Goal: Contribute content: Contribute content

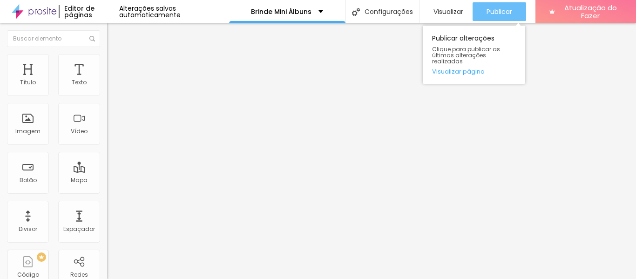
click at [502, 14] on font "Publicar" at bounding box center [500, 11] width 26 height 9
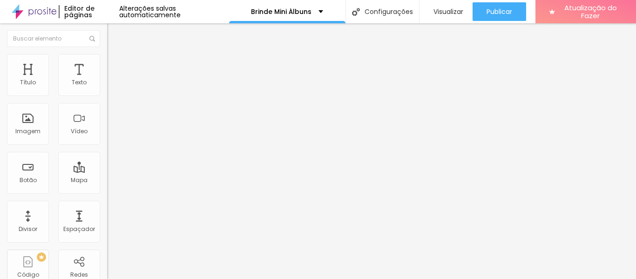
click at [107, 138] on button "button" at bounding box center [113, 133] width 13 height 10
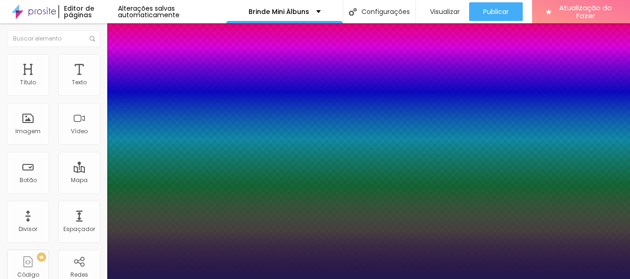
type input "1"
type input "8"
type input "4"
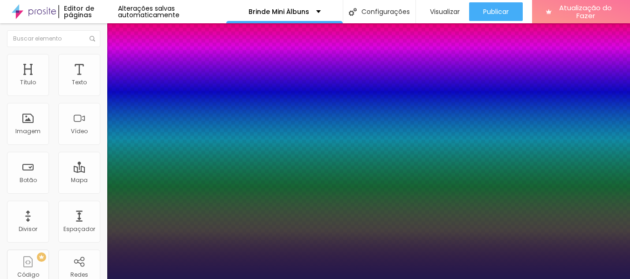
type input "1"
type input "40"
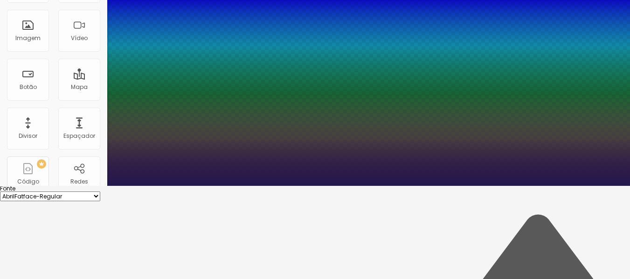
scroll to position [140, 0]
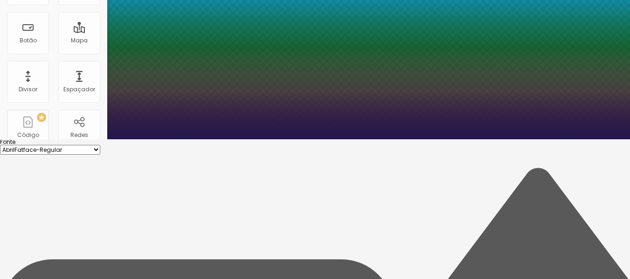
type input "1"
type input "40"
type input "1"
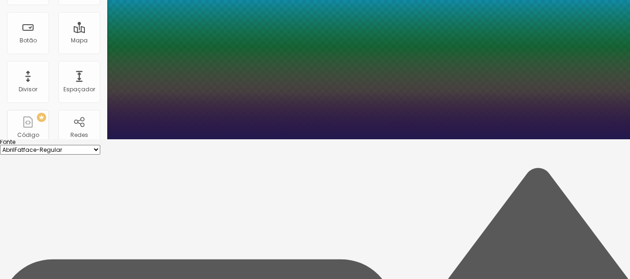
type input "1"
type input "1.5"
type input "1"
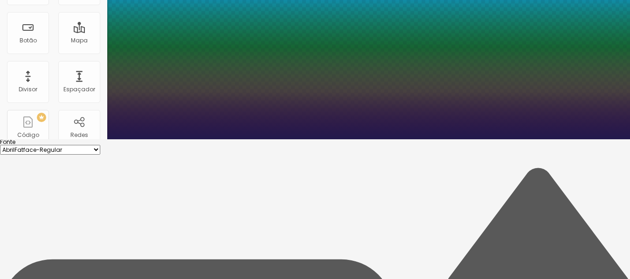
type input "1.5"
click at [320, 139] on div at bounding box center [315, 139] width 630 height 0
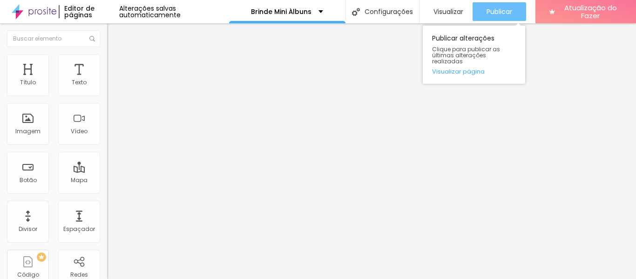
click at [500, 14] on font "Publicar" at bounding box center [500, 11] width 26 height 9
click at [496, 12] on font "Publicar" at bounding box center [500, 11] width 26 height 9
click at [496, 9] on font "Publicar" at bounding box center [500, 11] width 26 height 9
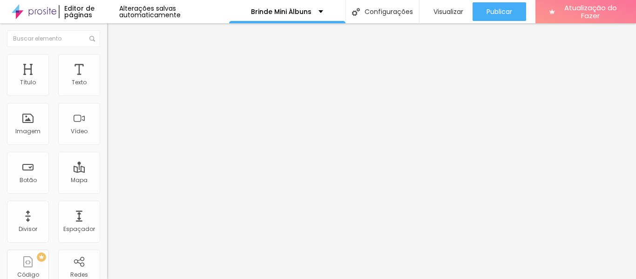
click at [111, 135] on icon "button" at bounding box center [114, 133] width 6 height 6
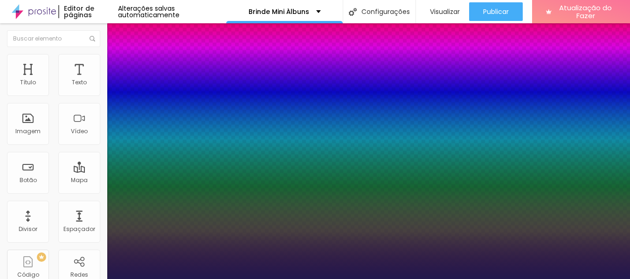
scroll to position [93, 0]
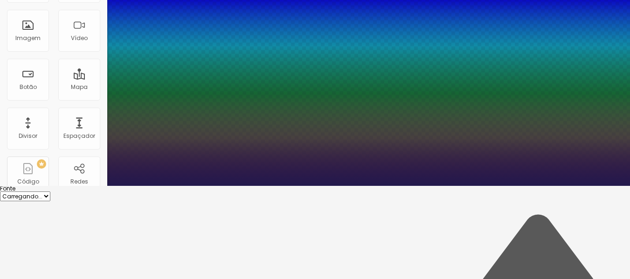
type input "1"
type input "8"
type input "2"
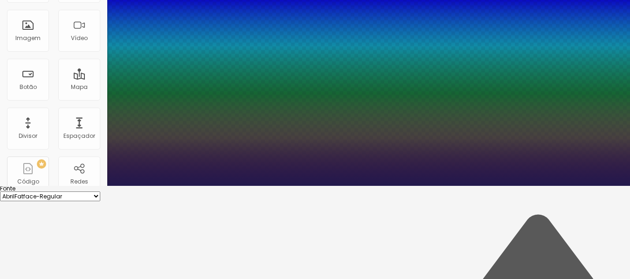
type input "1"
type input "8"
type input "1"
type input "20"
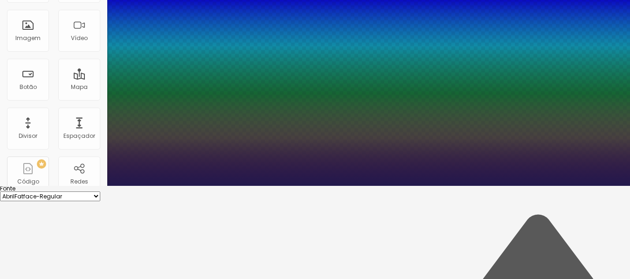
type input "1"
type input "20"
type input "1"
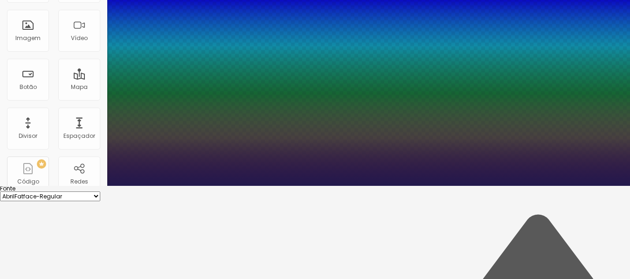
type input "1"
type input "1.5"
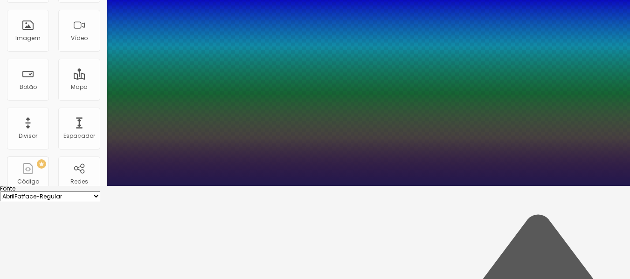
click at [348, 186] on div at bounding box center [315, 186] width 630 height 0
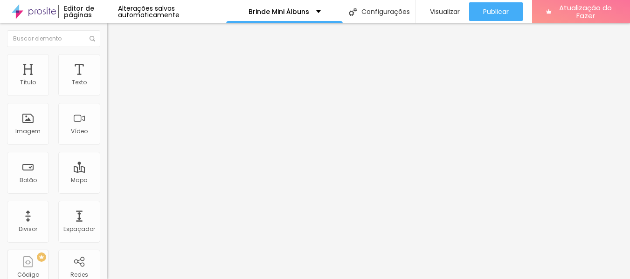
scroll to position [0, 0]
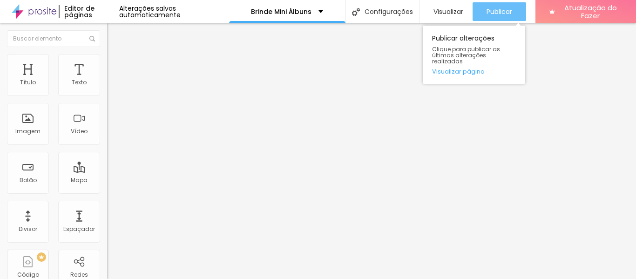
click at [493, 7] on font "Publicar" at bounding box center [500, 11] width 26 height 9
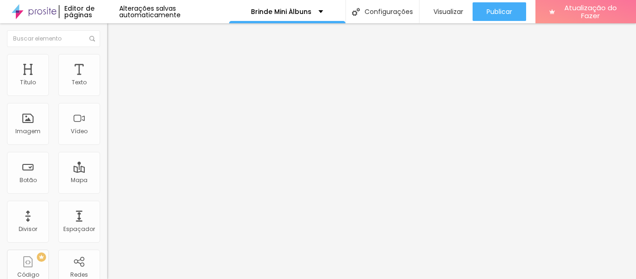
click at [107, 138] on button "button" at bounding box center [113, 133] width 13 height 10
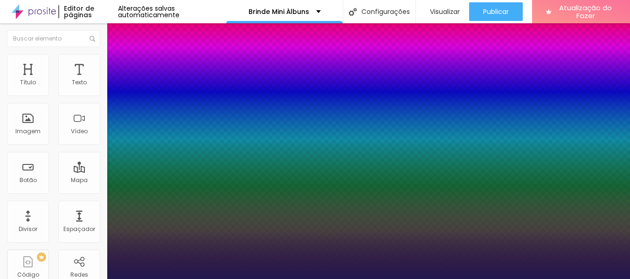
type input "1"
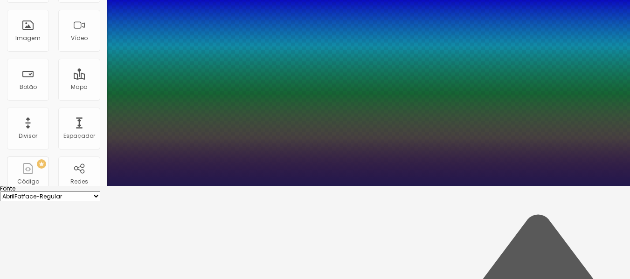
scroll to position [140, 0]
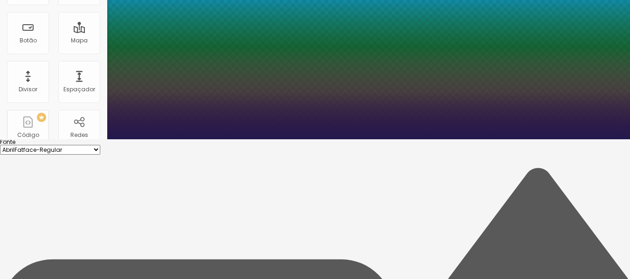
type input "8"
type input "4"
type input "1"
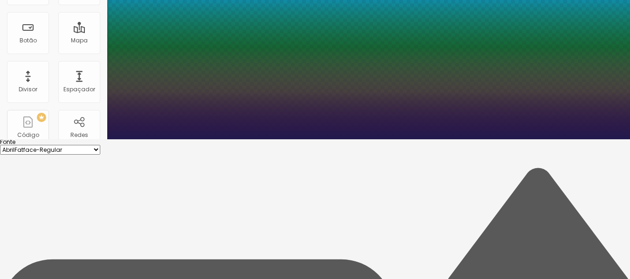
type input "40"
type input "1"
type input "40"
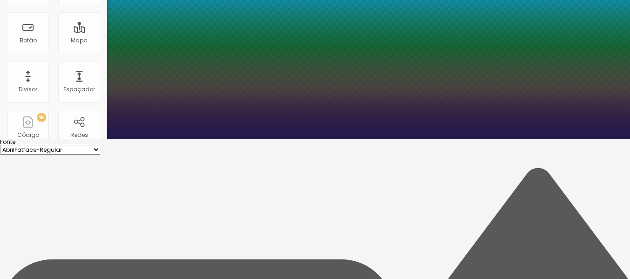
type input "1"
type input "1.5"
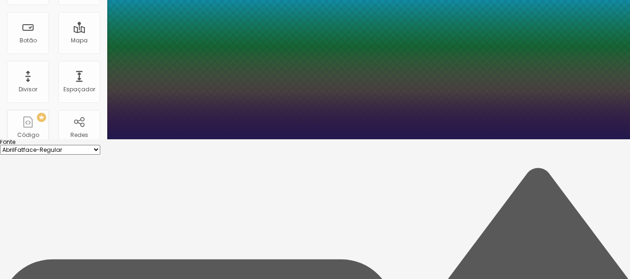
type input "1.5"
click at [334, 139] on div at bounding box center [315, 139] width 630 height 0
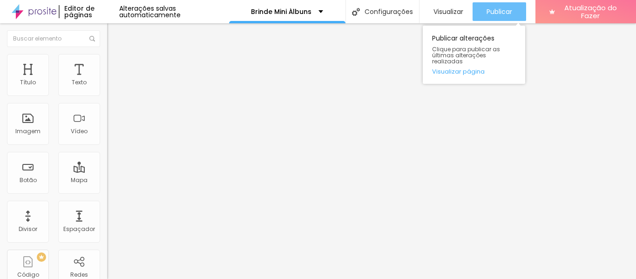
click at [495, 9] on font "Publicar" at bounding box center [500, 11] width 26 height 9
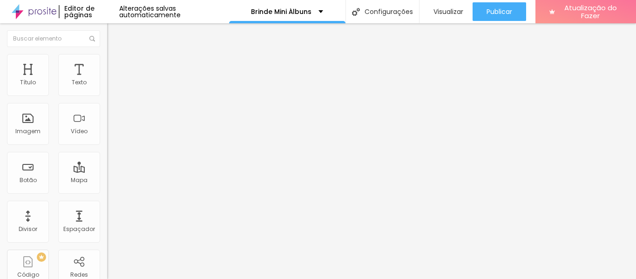
click at [112, 165] on icon "button" at bounding box center [114, 164] width 4 height 4
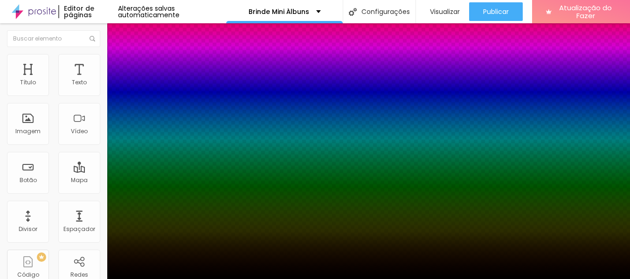
click at [94, 279] on div at bounding box center [315, 279] width 630 height 0
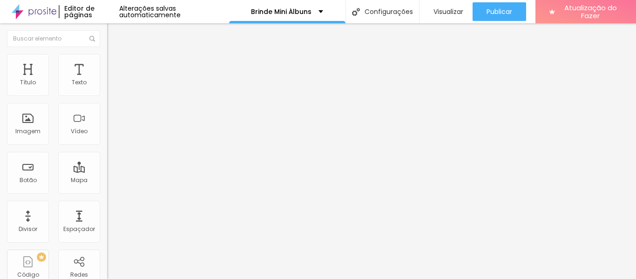
click at [111, 135] on icon "button" at bounding box center [114, 133] width 6 height 6
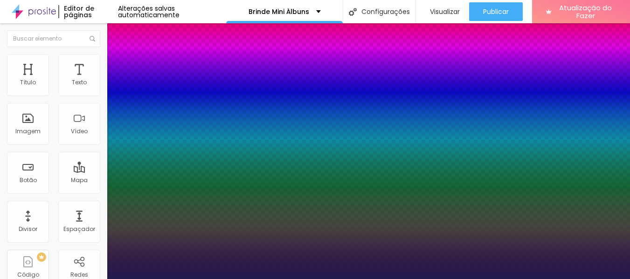
type input "1"
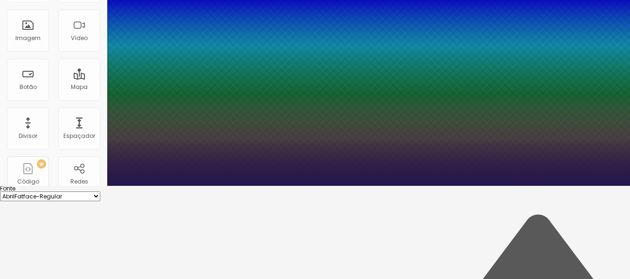
type input "8"
type input "2"
type input "1"
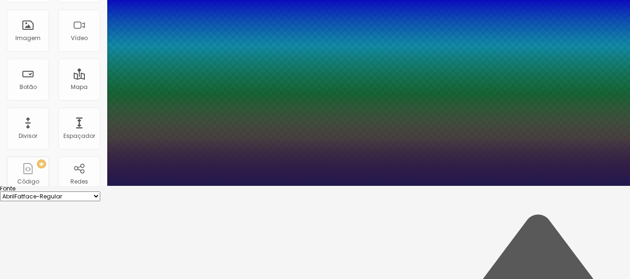
type input "20"
type input "1"
type input "20"
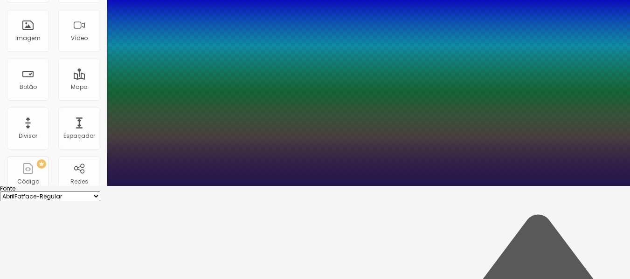
type input "1"
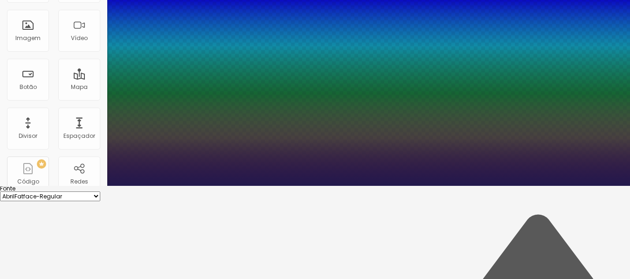
type input "1.5"
type input "1"
type input "1.5"
click at [493, 186] on div at bounding box center [315, 186] width 630 height 0
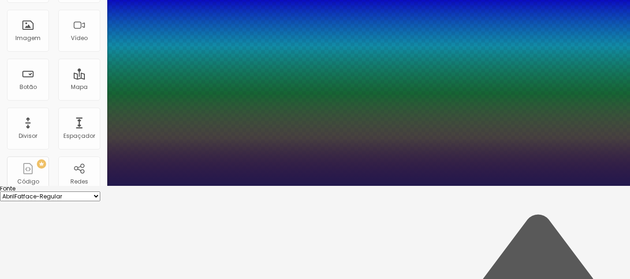
scroll to position [0, 0]
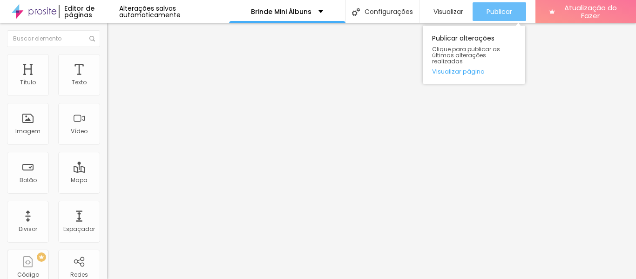
click at [493, 10] on font "Publicar" at bounding box center [500, 11] width 26 height 9
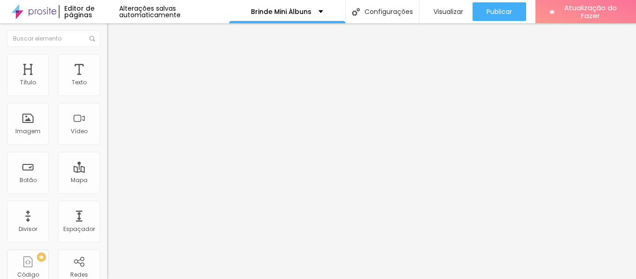
click at [107, 138] on button "button" at bounding box center [113, 133] width 13 height 10
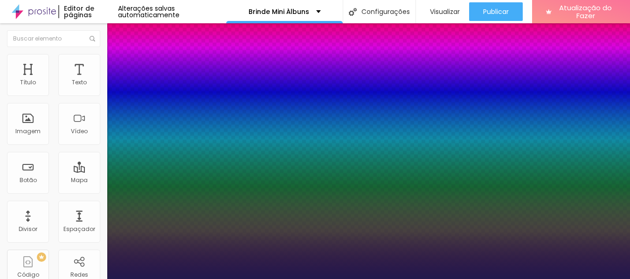
type input "1"
click at [389, 279] on div at bounding box center [315, 279] width 630 height 0
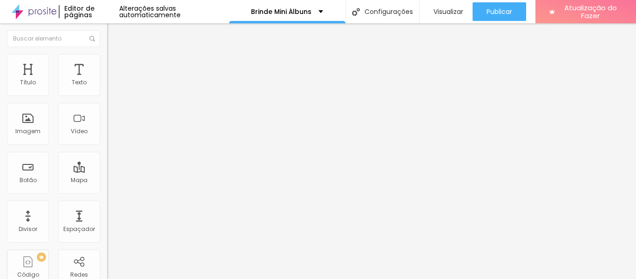
click at [111, 135] on icon "button" at bounding box center [114, 133] width 6 height 6
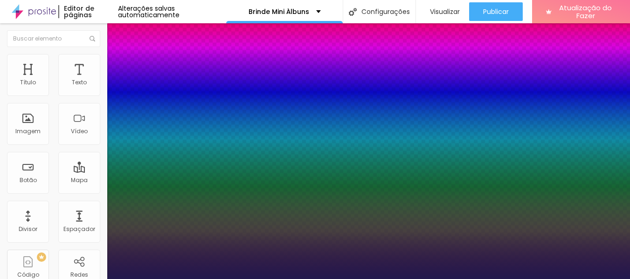
type input "1"
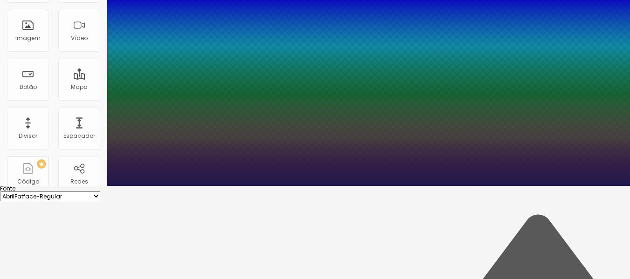
type input "8"
type input "2"
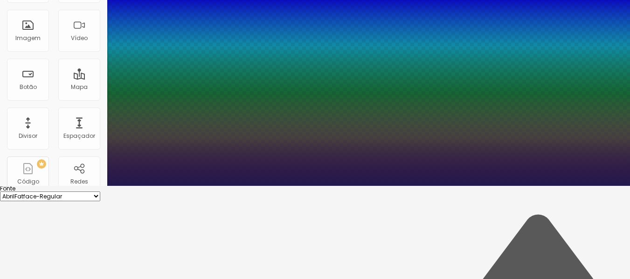
type input "1"
type input "20"
type input "1"
type input "20"
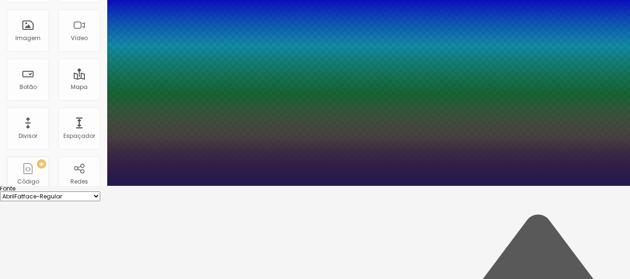
type input "1"
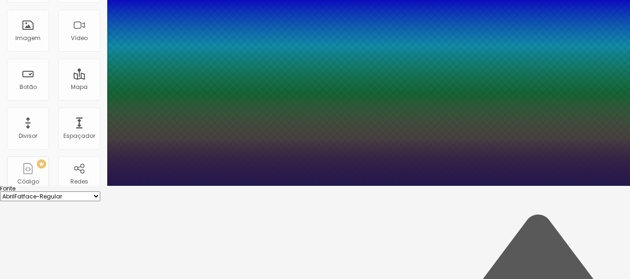
type input "1.5"
type input "1"
type input "1.5"
click at [390, 186] on div at bounding box center [315, 186] width 630 height 0
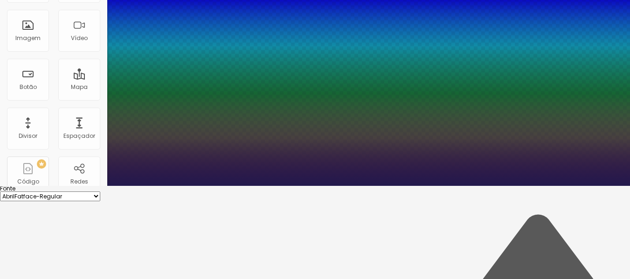
scroll to position [0, 0]
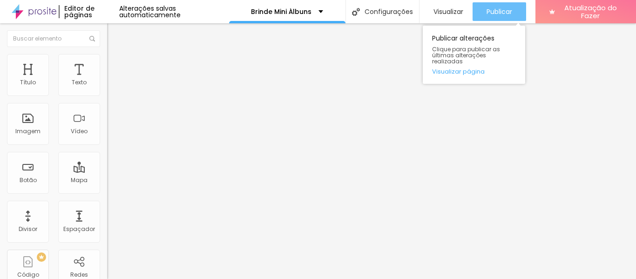
click at [504, 11] on font "Publicar" at bounding box center [500, 11] width 26 height 9
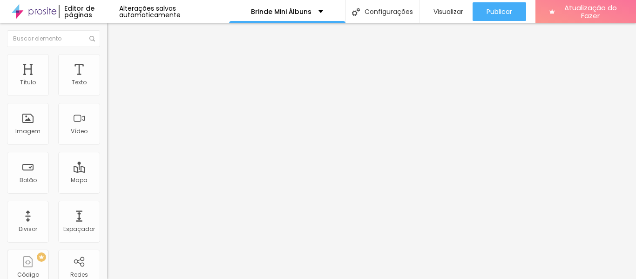
click at [112, 134] on icon "button" at bounding box center [114, 132] width 4 height 4
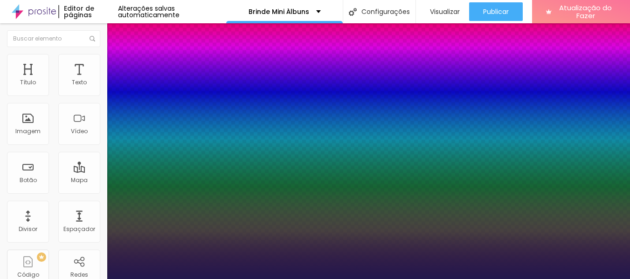
type input "1"
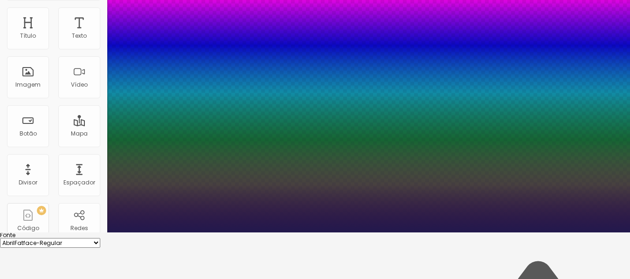
scroll to position [93, 0]
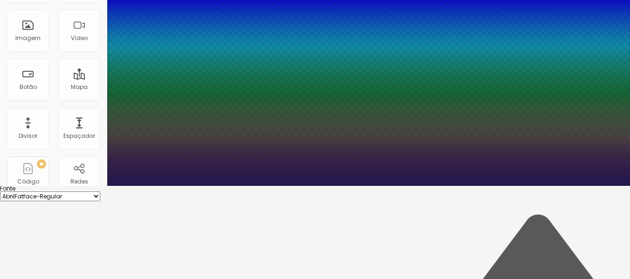
type input "8"
type input "2"
type input "1"
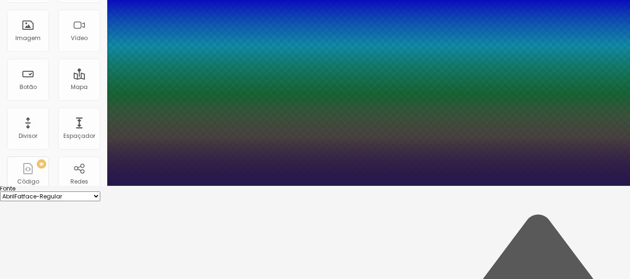
type input "25"
type input "1"
type input "25"
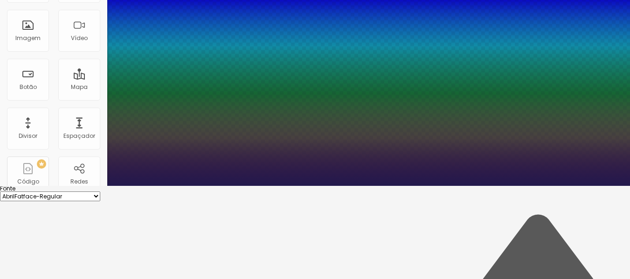
type input "1"
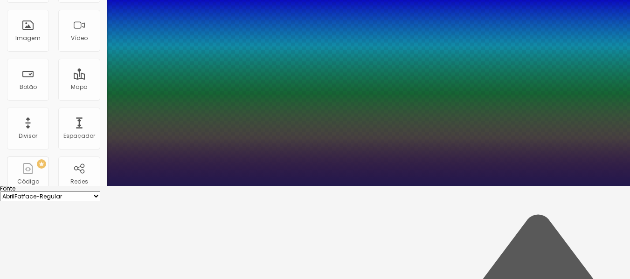
type input "1.5"
click at [356, 186] on div at bounding box center [315, 186] width 630 height 0
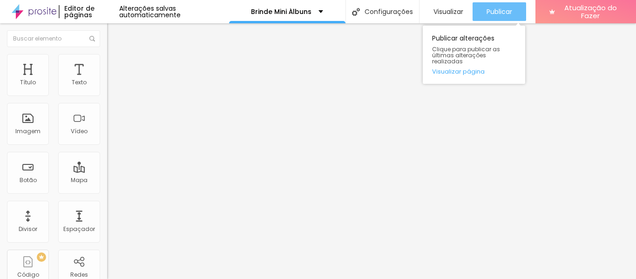
click at [505, 9] on font "Publicar" at bounding box center [500, 11] width 26 height 9
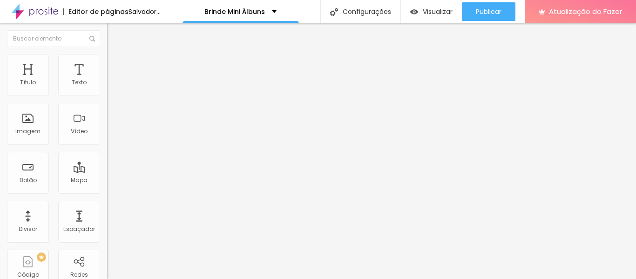
click at [111, 135] on icon "button" at bounding box center [114, 133] width 6 height 6
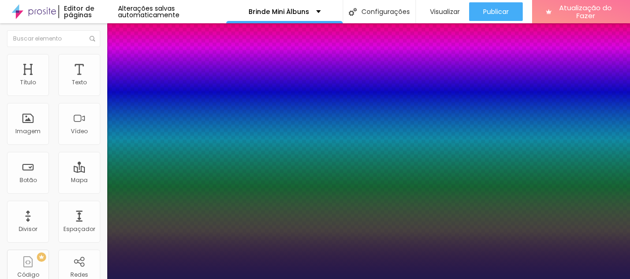
type input "1"
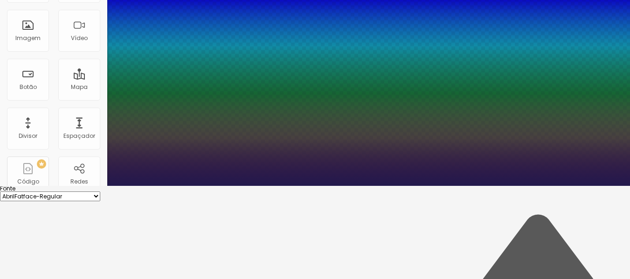
type input "8"
type input "3"
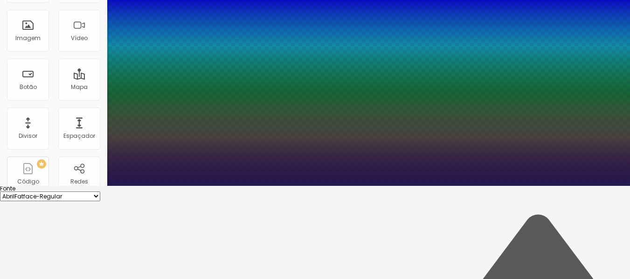
type input "1"
type input "8"
type input "1"
type input "30"
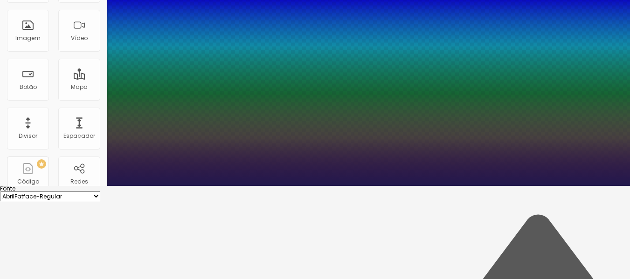
type input "1"
type input "30"
type input "1"
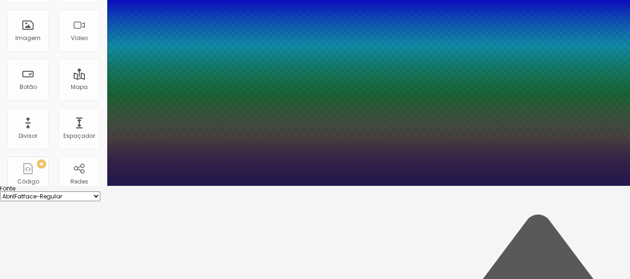
type input "1"
type input "1.5"
type input "1"
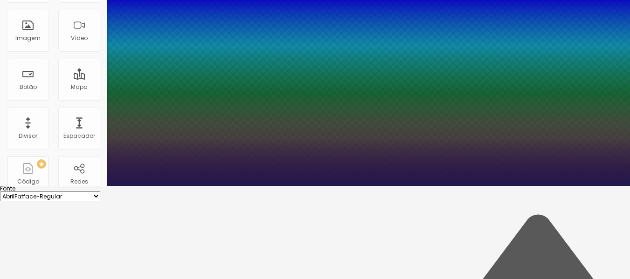
type input "1.5"
click at [459, 186] on div at bounding box center [315, 186] width 630 height 0
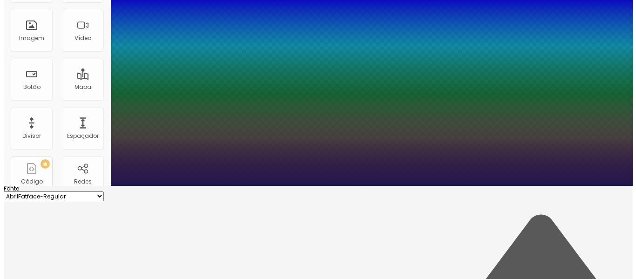
scroll to position [0, 0]
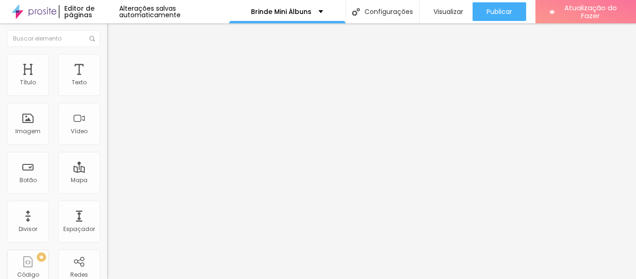
click at [112, 134] on icon "button" at bounding box center [114, 132] width 4 height 4
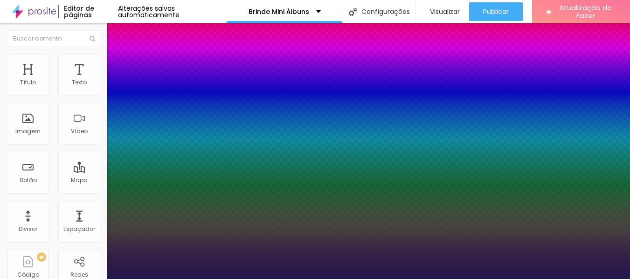
type input "1"
type input "8"
type input "2"
type input "1"
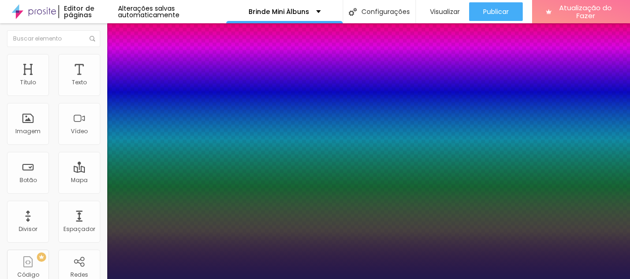
type input "20"
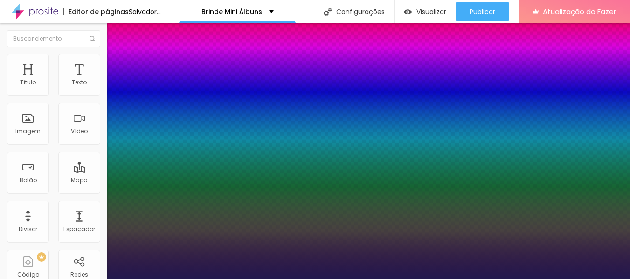
type input "1"
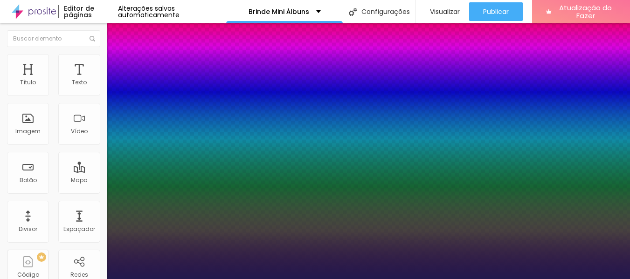
type input "20"
click at [492, 279] on div at bounding box center [315, 279] width 630 height 0
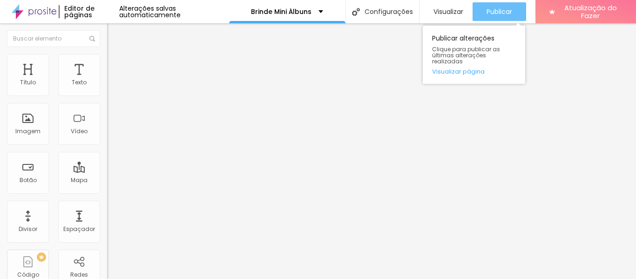
click at [492, 14] on font "Publicar" at bounding box center [500, 11] width 26 height 9
click at [487, 13] on font "Publicar" at bounding box center [500, 11] width 26 height 9
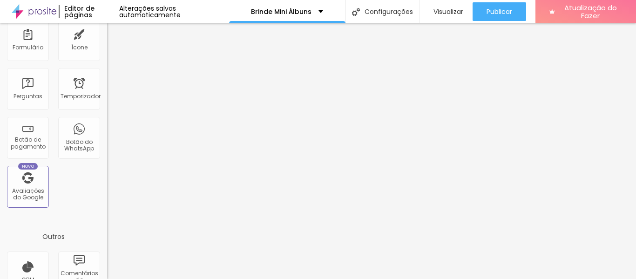
scroll to position [326, 0]
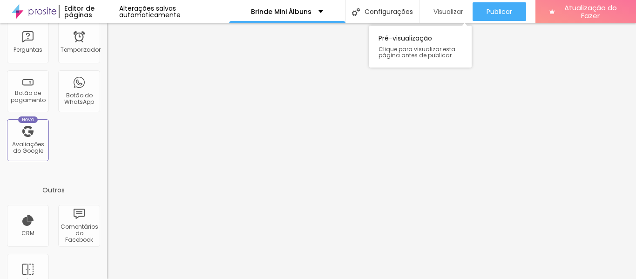
click at [437, 12] on font "Visualizar" at bounding box center [449, 11] width 30 height 9
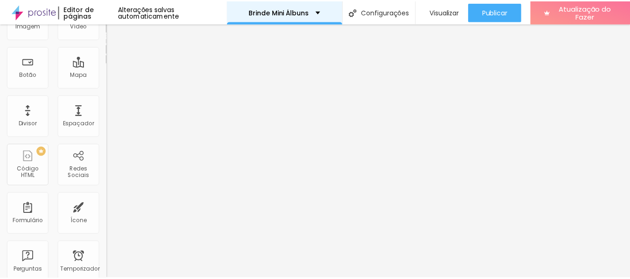
scroll to position [0, 0]
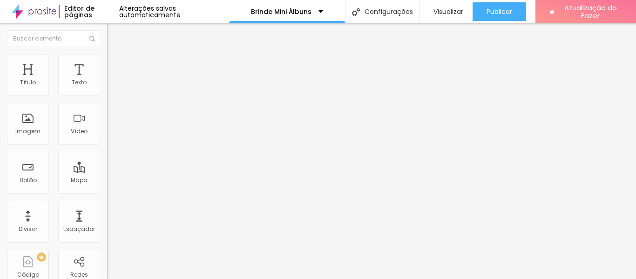
click at [107, 138] on button "button" at bounding box center [113, 133] width 13 height 10
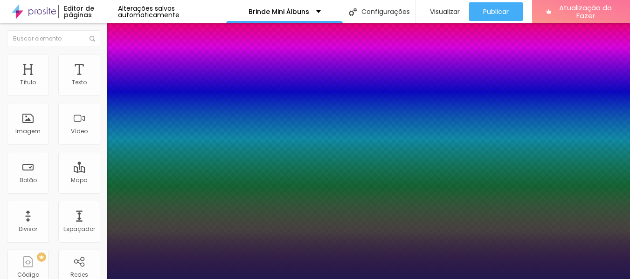
type input "1"
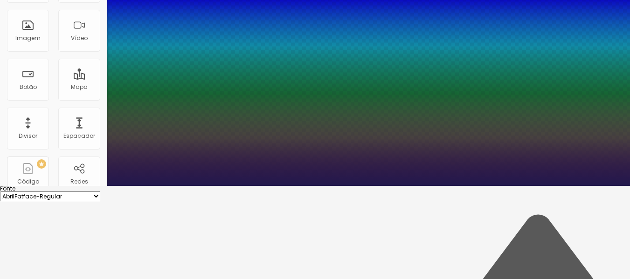
click at [295, 186] on div at bounding box center [315, 186] width 630 height 0
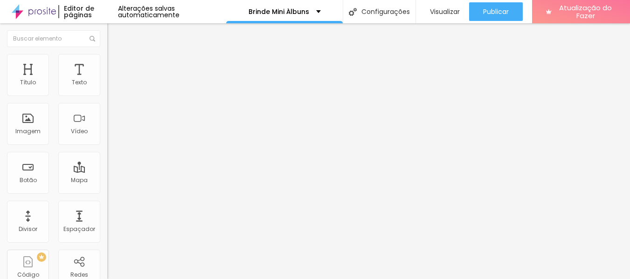
scroll to position [0, 0]
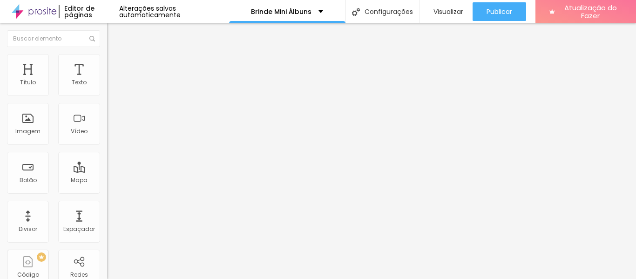
click at [112, 134] on icon "button" at bounding box center [114, 132] width 4 height 4
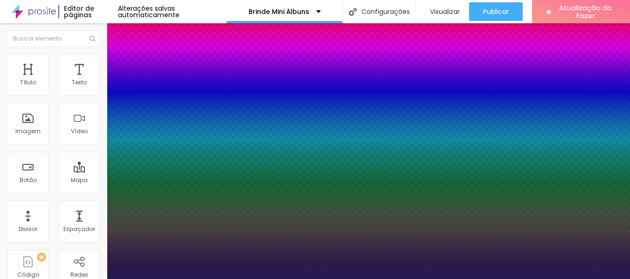
type input "1"
click at [257, 279] on div at bounding box center [315, 279] width 630 height 0
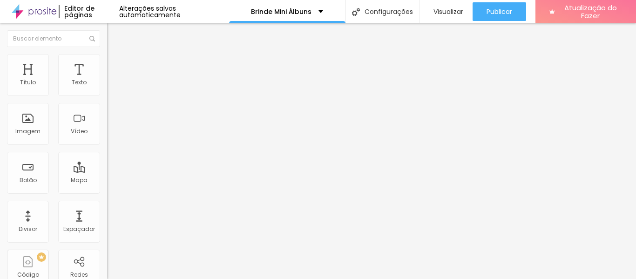
click at [112, 134] on icon "button" at bounding box center [114, 132] width 4 height 4
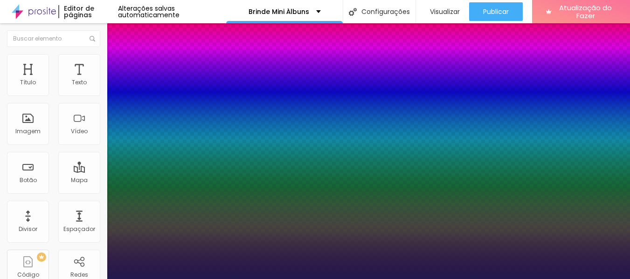
type input "1"
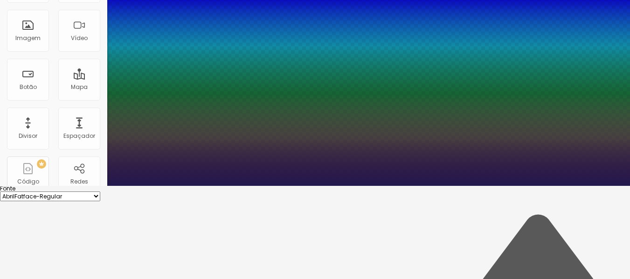
type input "8"
type input "2"
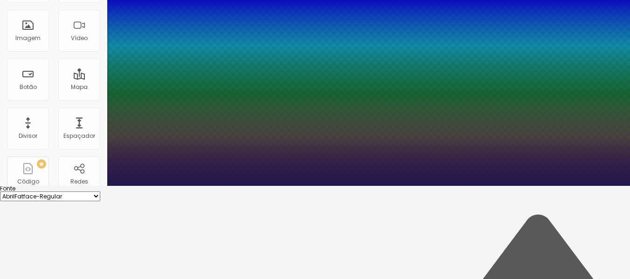
type input "1"
type input "25"
type input "1"
type input "8"
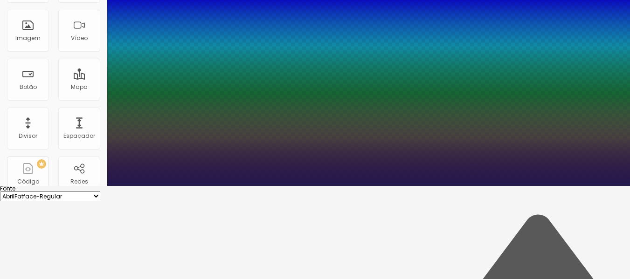
type input "2"
type input "1"
type input "8"
type input "1"
type input "8"
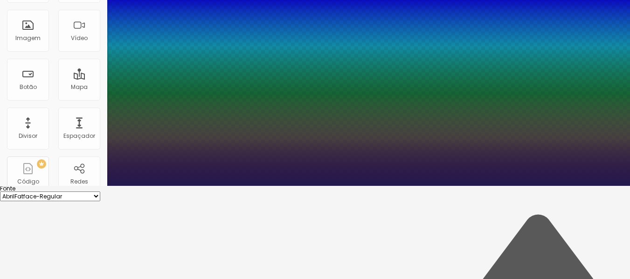
type input "1"
type input "20"
type input "1"
click at [377, 186] on div at bounding box center [315, 186] width 630 height 0
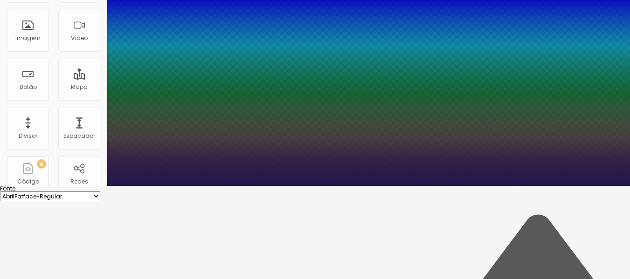
scroll to position [0, 0]
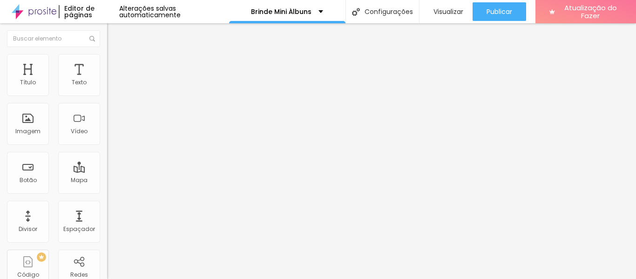
click at [107, 138] on button "button" at bounding box center [113, 133] width 13 height 10
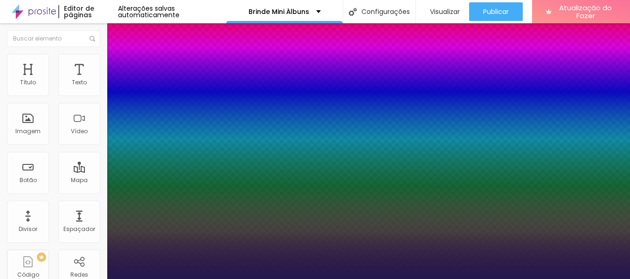
type input "1"
click at [264, 279] on div at bounding box center [315, 279] width 630 height 0
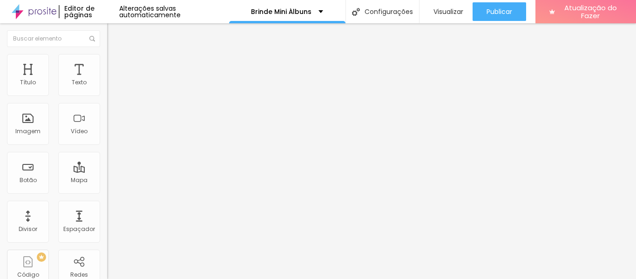
click at [107, 138] on button "button" at bounding box center [113, 133] width 13 height 10
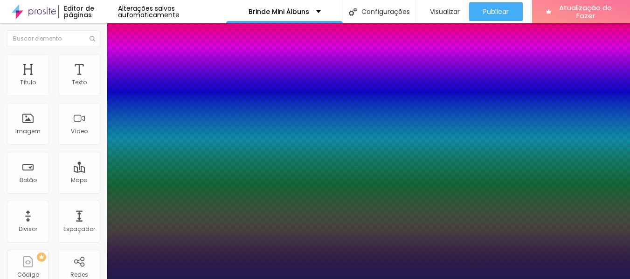
type input "1"
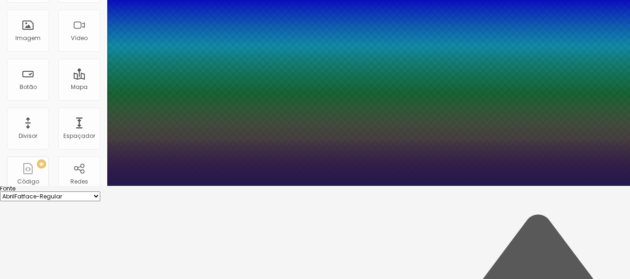
type input "8"
type input "2"
type input "1"
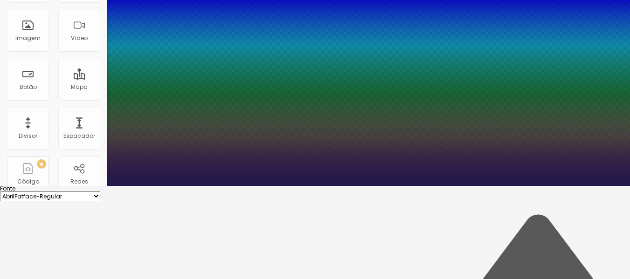
type input "20"
type input "1"
click at [423, 186] on div at bounding box center [315, 186] width 630 height 0
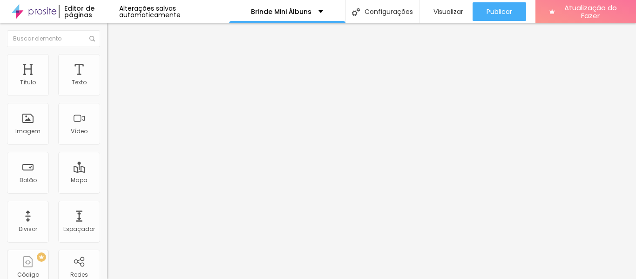
click at [107, 169] on div "Tamanho Título 1 H1 Título 2 H2 Título 3 H3 Título 4 H4 Título 5 H5 Título 6 H6…" at bounding box center [160, 116] width 107 height 106
click at [112, 134] on icon "button" at bounding box center [114, 132] width 4 height 4
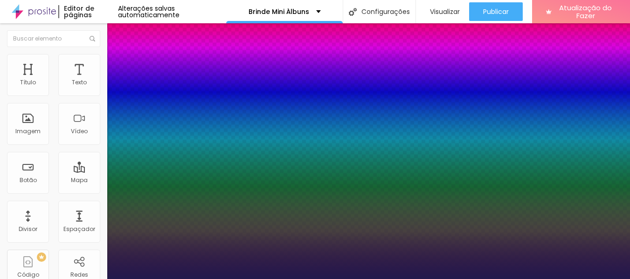
type input "1"
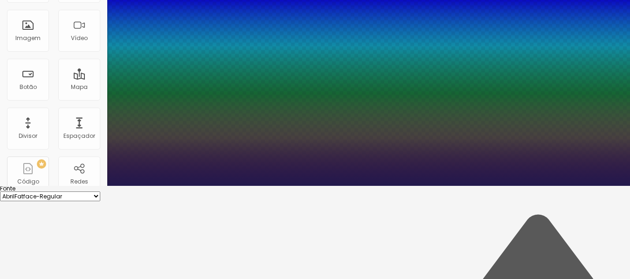
type input "8"
type input "2"
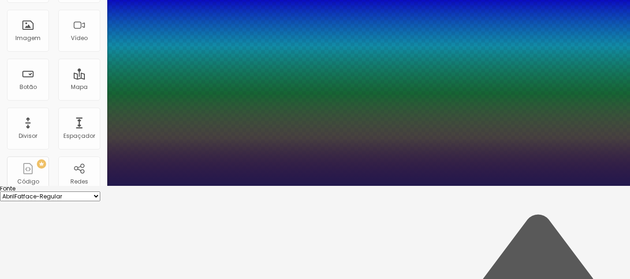
type input "1"
type input "20"
type input "1"
type input "20"
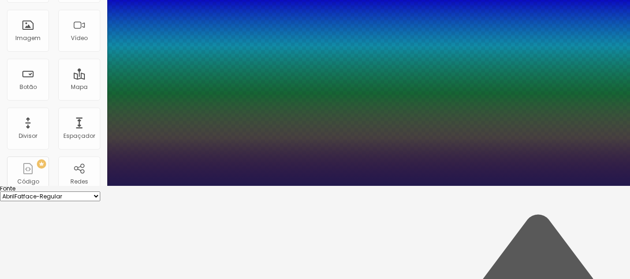
type input "1"
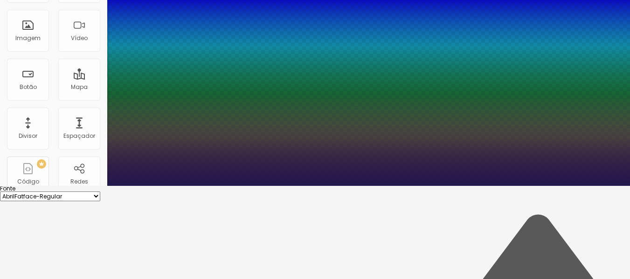
type input "1"
type input "1.5"
type input "1"
type input "1.5"
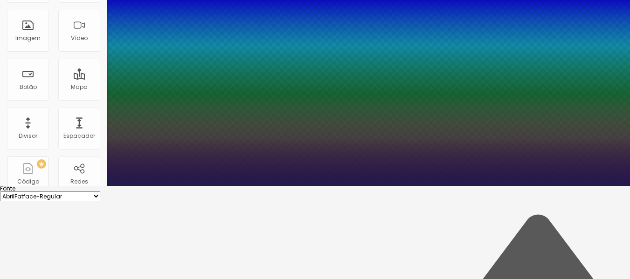
click at [322, 186] on div at bounding box center [315, 186] width 630 height 0
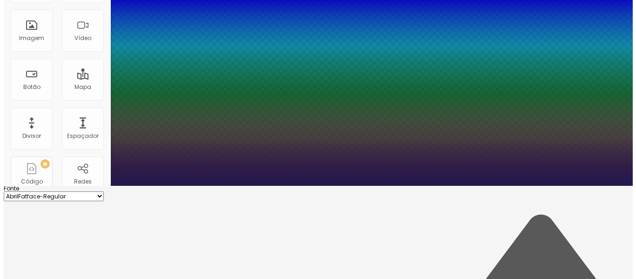
scroll to position [0, 0]
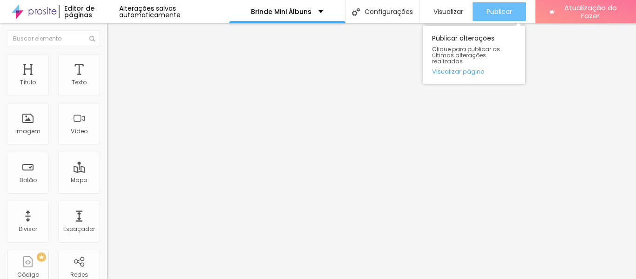
click at [492, 9] on font "Publicar" at bounding box center [500, 11] width 26 height 9
click at [512, 10] on button "Publicar" at bounding box center [500, 11] width 54 height 19
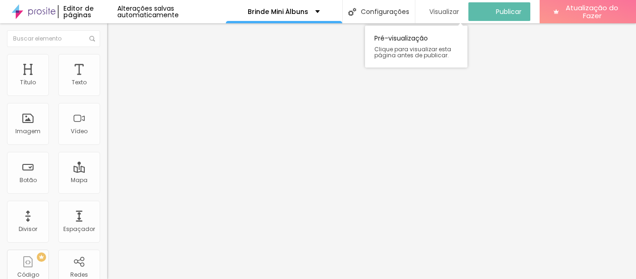
click at [448, 14] on font "Visualizar" at bounding box center [445, 11] width 30 height 9
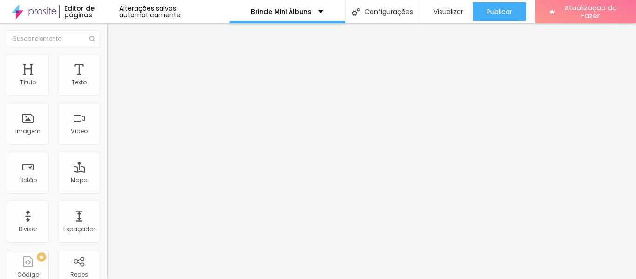
click at [111, 135] on icon "button" at bounding box center [114, 133] width 6 height 6
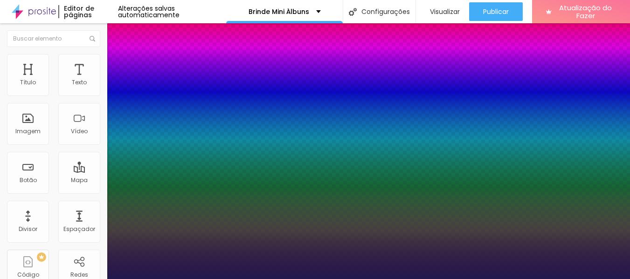
type input "1"
type input "8"
type input "4"
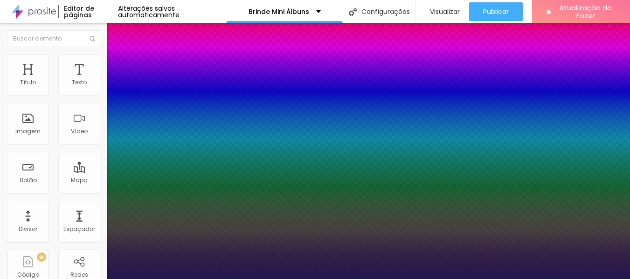
type input "1"
type input "40"
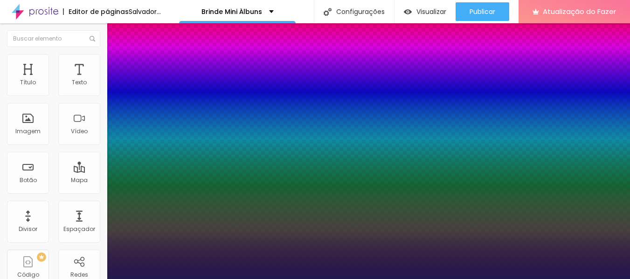
type input "1"
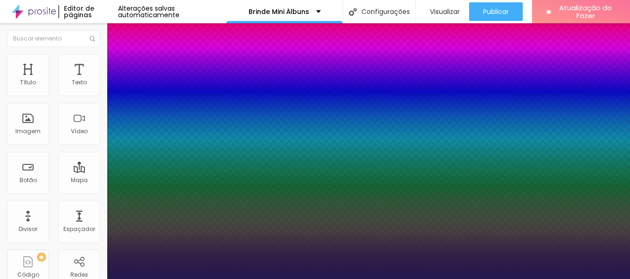
type input "40"
click at [512, 279] on div at bounding box center [315, 279] width 630 height 0
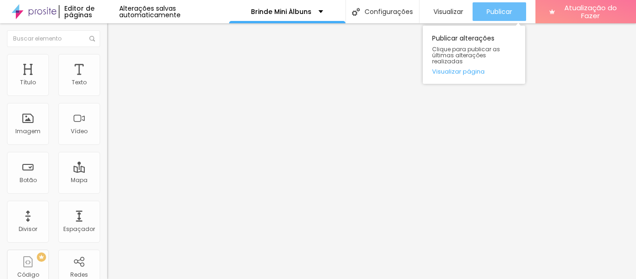
click at [502, 17] on div "Publicar" at bounding box center [500, 11] width 26 height 19
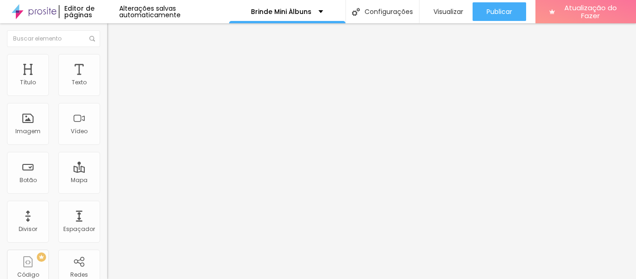
click at [116, 64] on font "Estilo" at bounding box center [123, 60] width 14 height 8
type input "16"
type input "18"
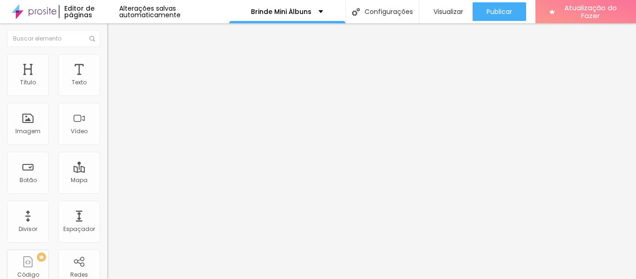
drag, startPoint x: 32, startPoint y: 140, endPoint x: 151, endPoint y: 144, distance: 119.8
type input "18"
click at [151, 270] on input "range" at bounding box center [137, 273] width 60 height 7
click at [116, 67] on font "Avançado" at bounding box center [131, 70] width 31 height 8
click at [107, 58] on img at bounding box center [111, 58] width 8 height 8
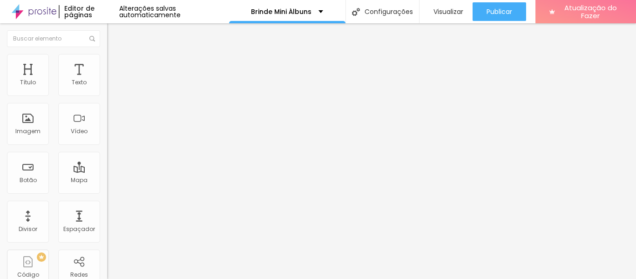
click at [114, 35] on img "button" at bounding box center [117, 33] width 7 height 7
click at [114, 37] on img "button" at bounding box center [117, 33] width 7 height 7
drag, startPoint x: 65, startPoint y: 185, endPoint x: 0, endPoint y: 153, distance: 72.7
click at [107, 153] on div "Número do WhatsApp * [PHONE_NUMBER] + 55 Texto do botão Conversar no WhatsApp M…" at bounding box center [160, 228] width 107 height 311
click at [113, 80] on font "Adicionar imagem" at bounding box center [140, 76] width 55 height 8
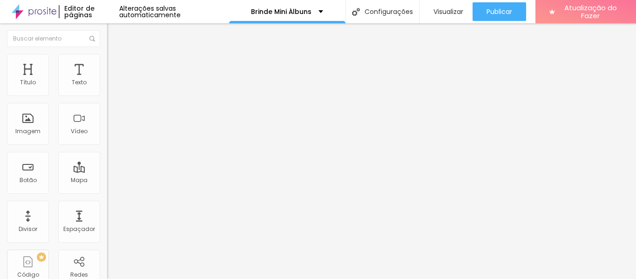
type input "w"
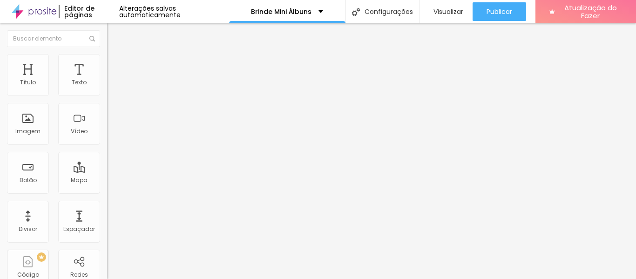
click at [113, 80] on font "Adicionar imagem" at bounding box center [140, 76] width 55 height 8
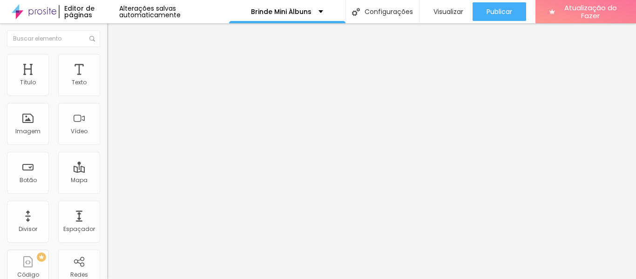
click at [107, 62] on li "Estilo" at bounding box center [160, 58] width 107 height 9
type input "95"
type input "90"
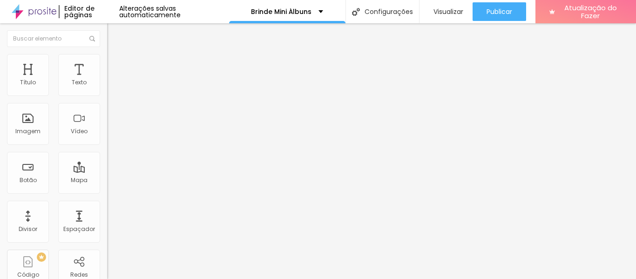
type input "90"
type input "85"
type input "80"
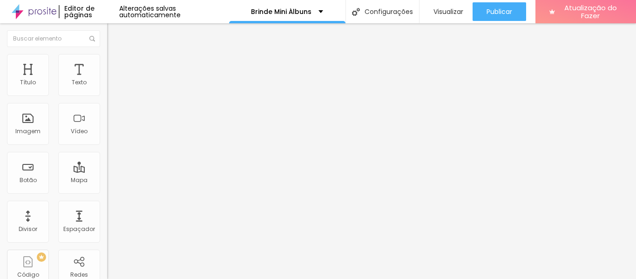
type input "75"
type input "70"
type input "65"
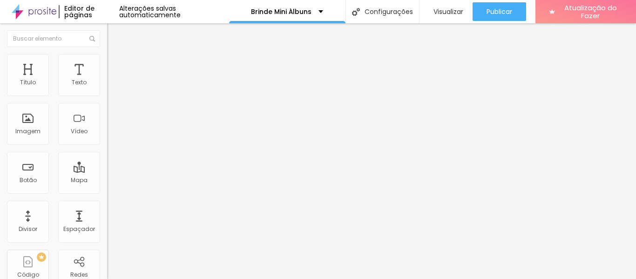
type input "65"
type input "60"
type input "55"
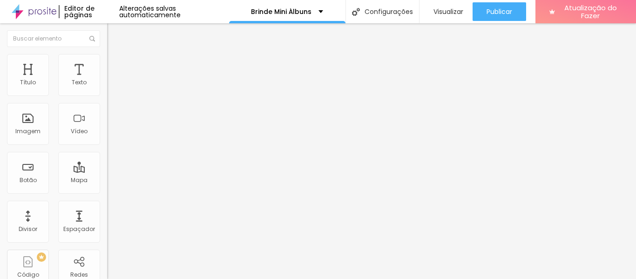
type input "50"
type input "45"
drag, startPoint x: 99, startPoint y: 101, endPoint x: 43, endPoint y: 101, distance: 55.5
type input "45"
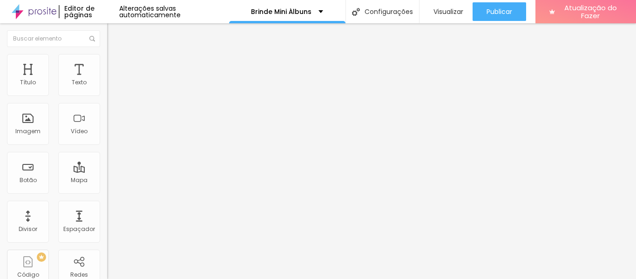
click at [107, 96] on input "range" at bounding box center [137, 91] width 60 height 7
drag, startPoint x: 45, startPoint y: 130, endPoint x: 0, endPoint y: 121, distance: 46.1
click at [107, 121] on div "Número do WhatsApp * [PHONE_NUMBER] + 55 Texto do botão Conversar no WhatsApp M…" at bounding box center [160, 228] width 107 height 311
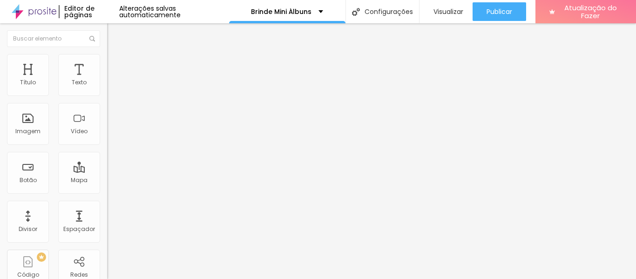
type input "CLIQUE AQUI E TIRE SUAS DÚVIDAS>"
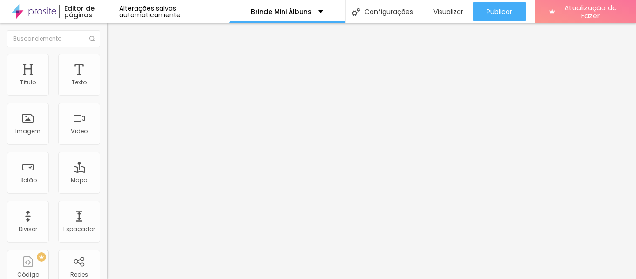
paste textarea "🙂"
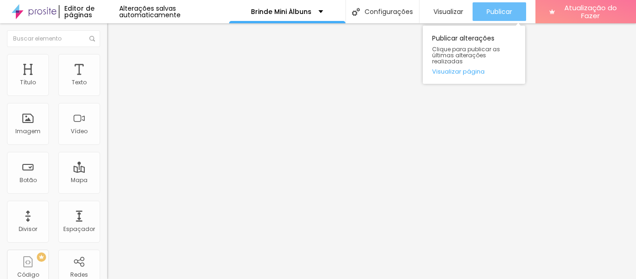
click at [500, 9] on font "Publicar" at bounding box center [500, 11] width 26 height 9
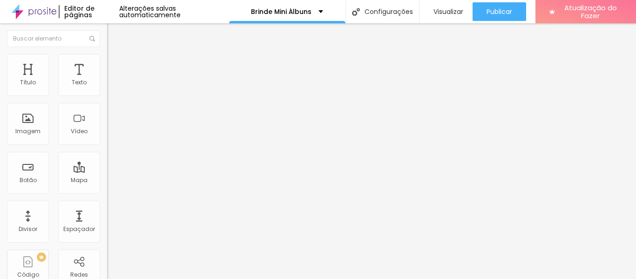
click at [111, 87] on icon "button" at bounding box center [114, 84] width 6 height 6
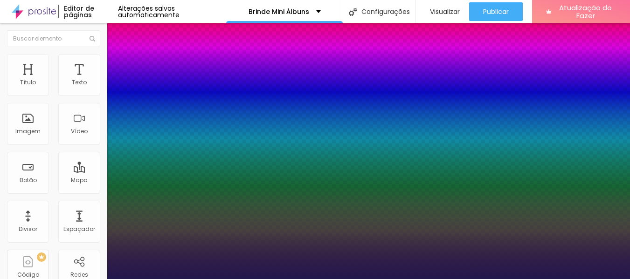
click at [290, 279] on div at bounding box center [315, 279] width 630 height 0
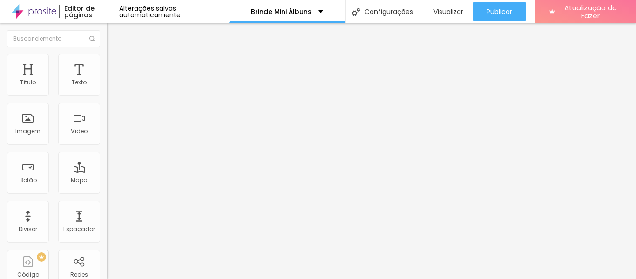
click at [107, 89] on button "button" at bounding box center [113, 85] width 13 height 10
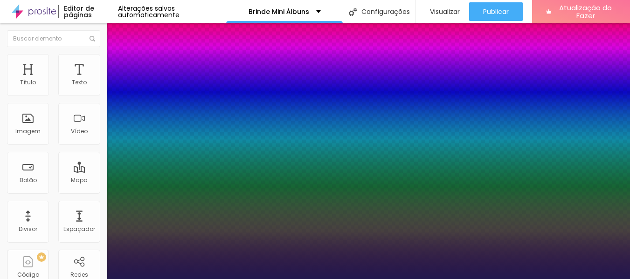
click at [417, 279] on div at bounding box center [315, 279] width 630 height 0
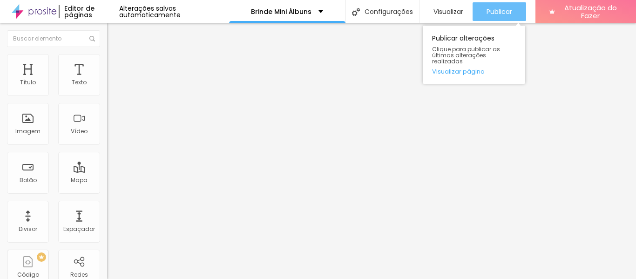
click at [506, 17] on div "Publicar" at bounding box center [500, 11] width 26 height 19
click at [507, 8] on font "Publicar" at bounding box center [500, 11] width 26 height 9
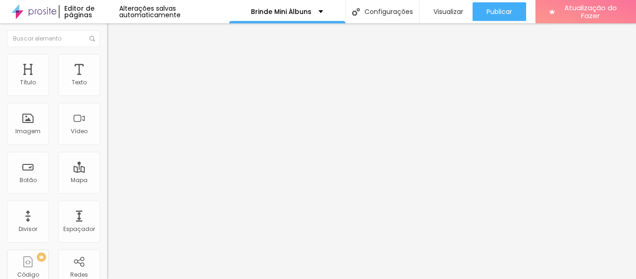
click at [113, 80] on font "Adicionar imagem" at bounding box center [140, 76] width 55 height 8
click at [114, 34] on img "button" at bounding box center [117, 33] width 7 height 7
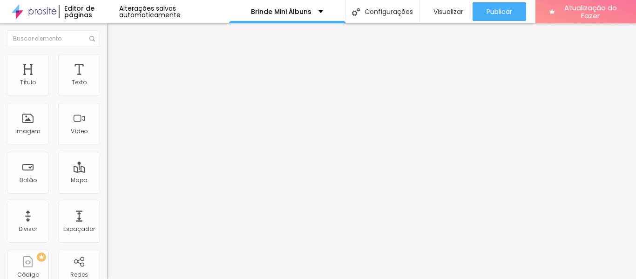
click at [113, 80] on font "Adicionar imagem" at bounding box center [140, 76] width 55 height 8
click at [107, 42] on button "Editar nulo" at bounding box center [160, 33] width 107 height 21
click at [113, 80] on font "Adicionar imagem" at bounding box center [140, 76] width 55 height 8
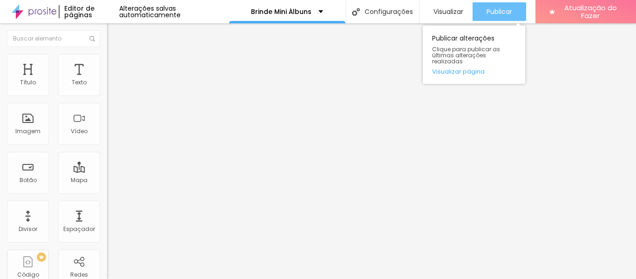
click at [511, 9] on font "Publicar" at bounding box center [500, 11] width 26 height 9
click at [492, 11] on font "Publicar" at bounding box center [500, 11] width 26 height 9
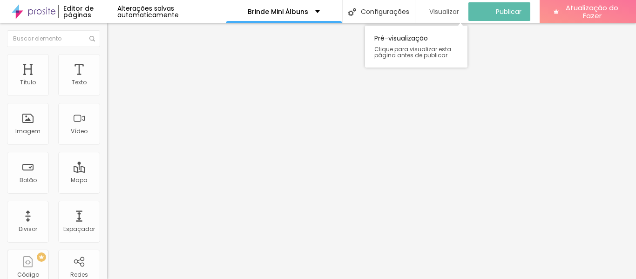
click at [436, 14] on font "Visualizar" at bounding box center [445, 11] width 30 height 9
